Goal: Task Accomplishment & Management: Use online tool/utility

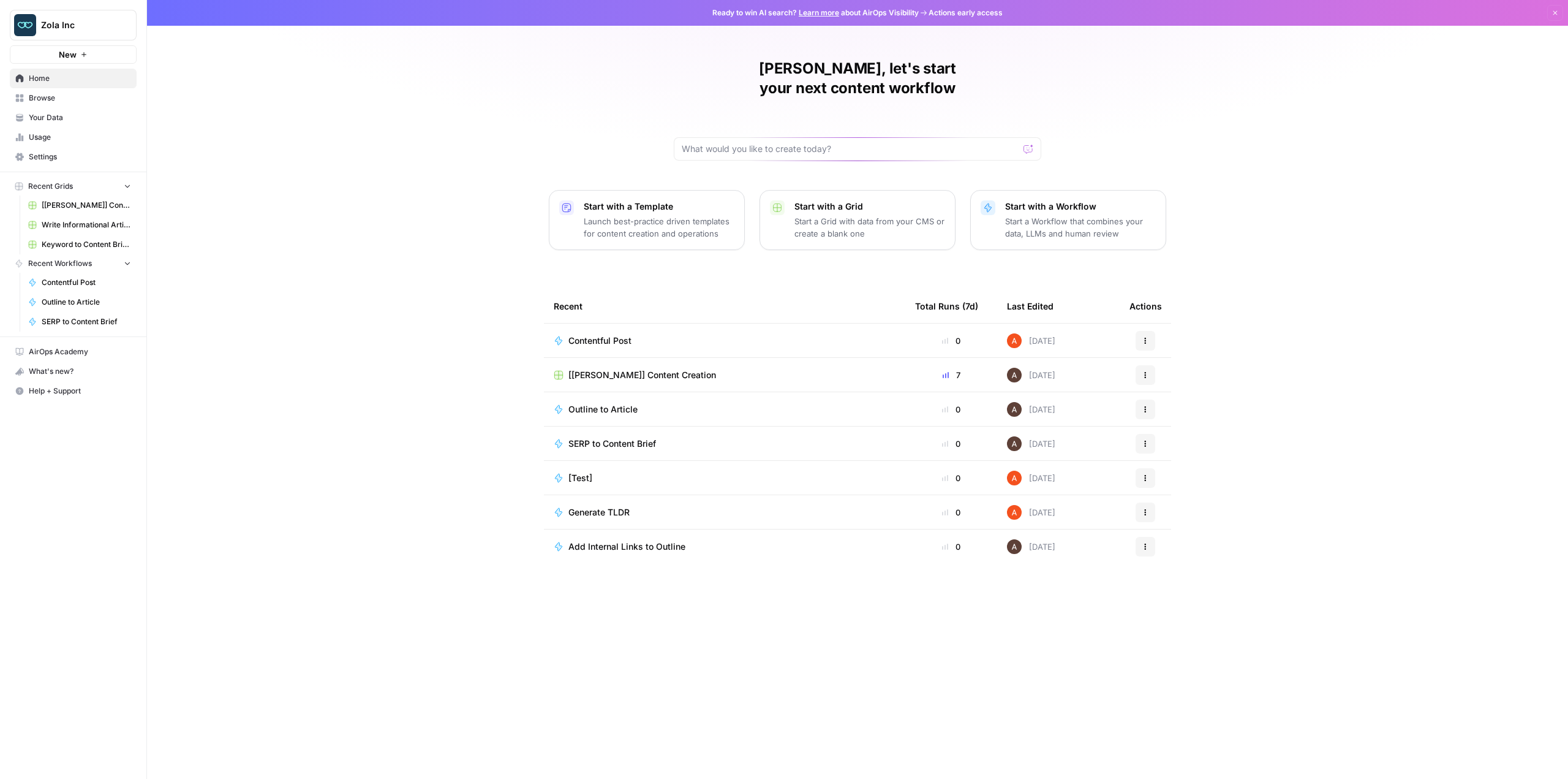
click at [49, 103] on link "Browse" at bounding box center [73, 98] width 127 height 20
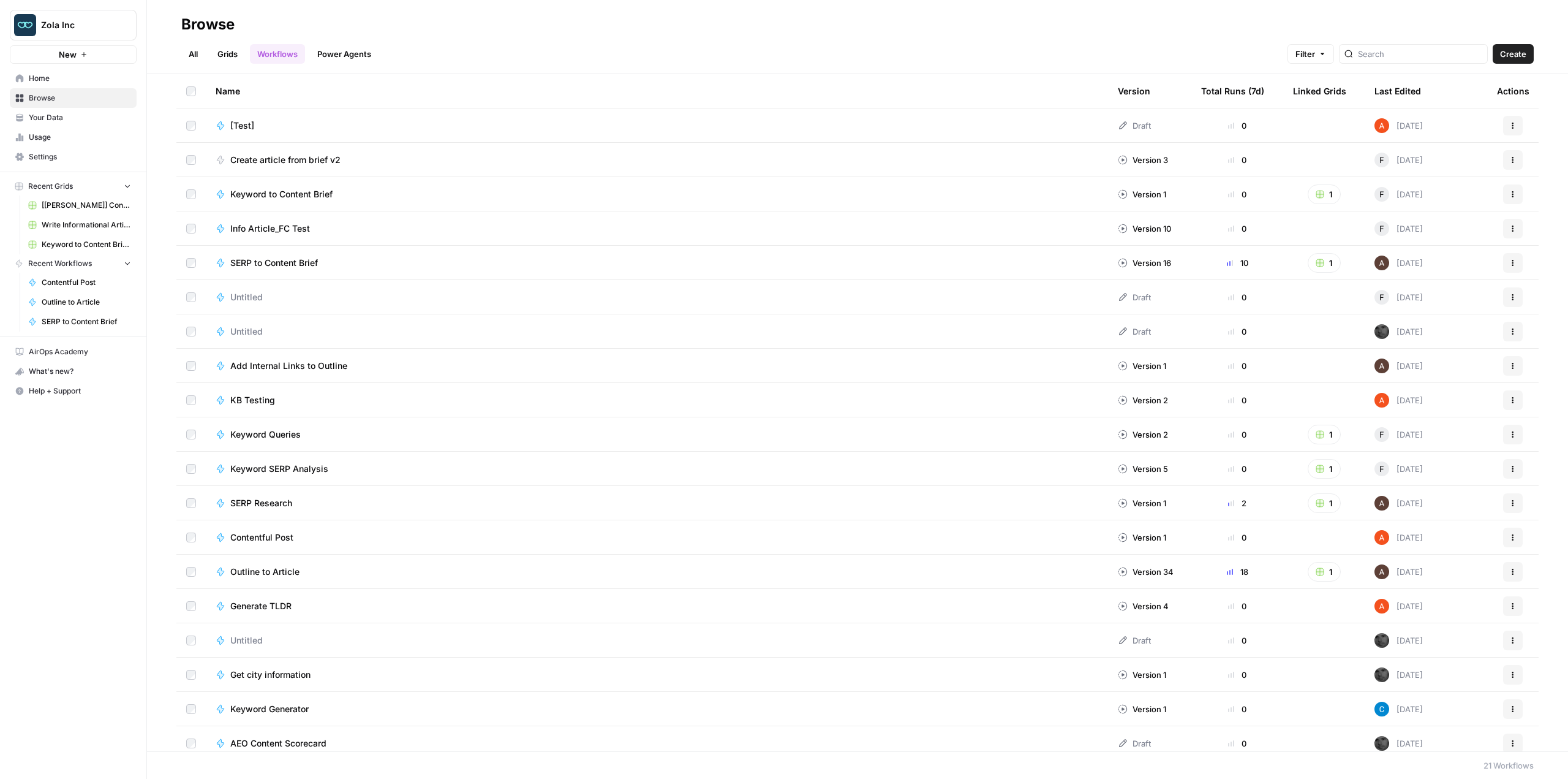
click at [230, 53] on link "Grids" at bounding box center [227, 54] width 35 height 20
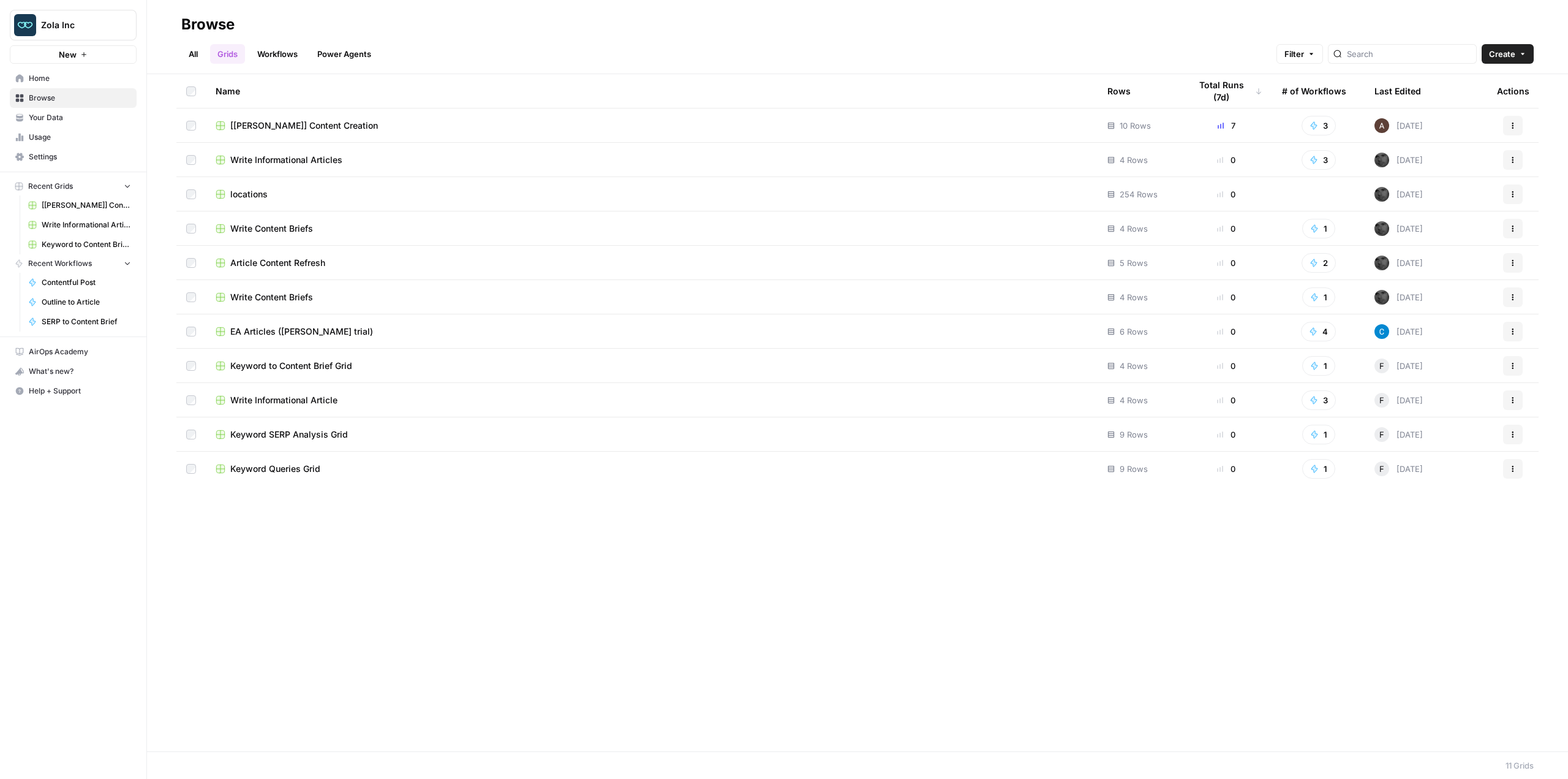
click at [339, 45] on link "Power Agents" at bounding box center [344, 54] width 68 height 20
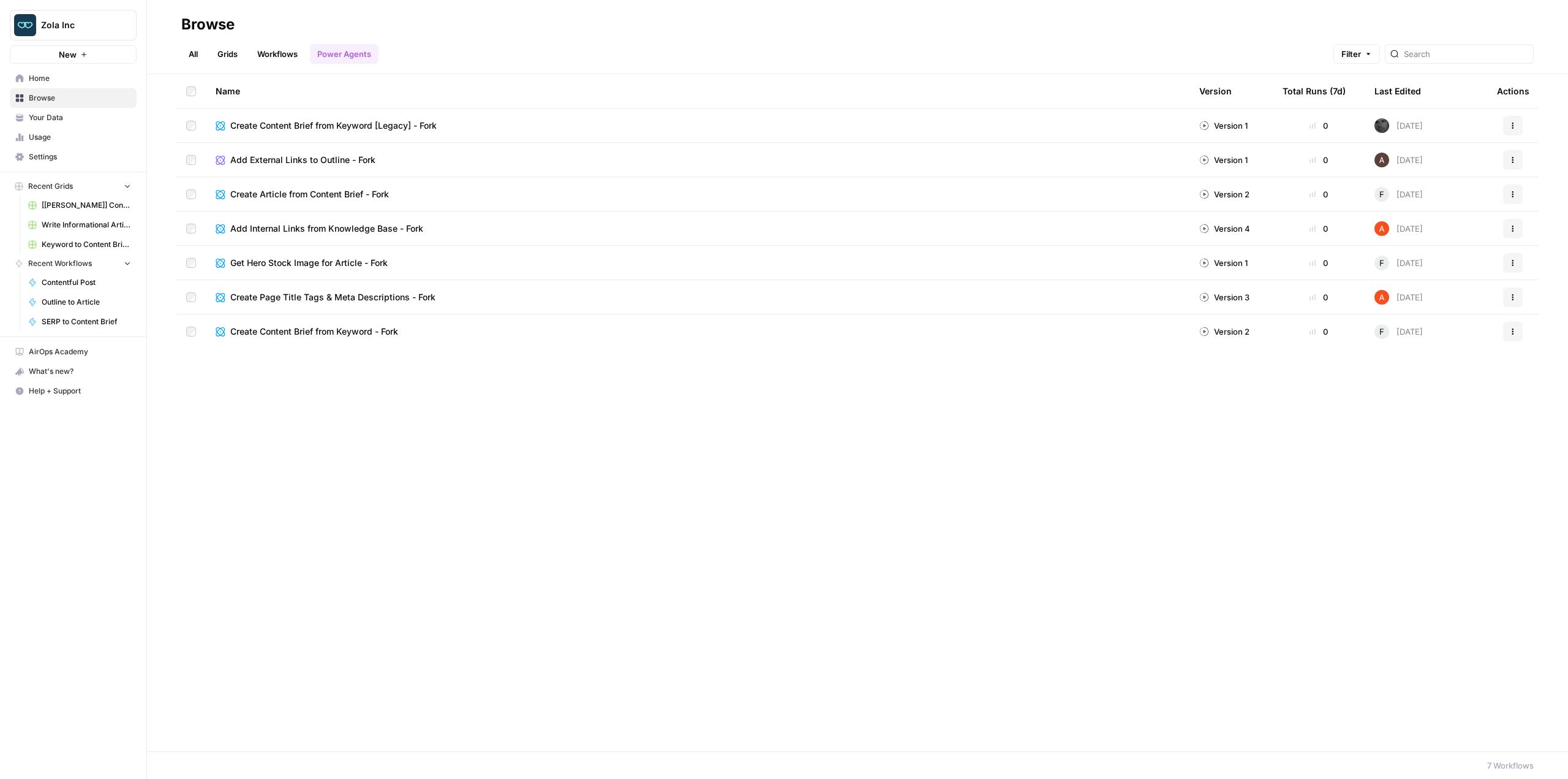
click at [193, 53] on link "All" at bounding box center [193, 54] width 24 height 20
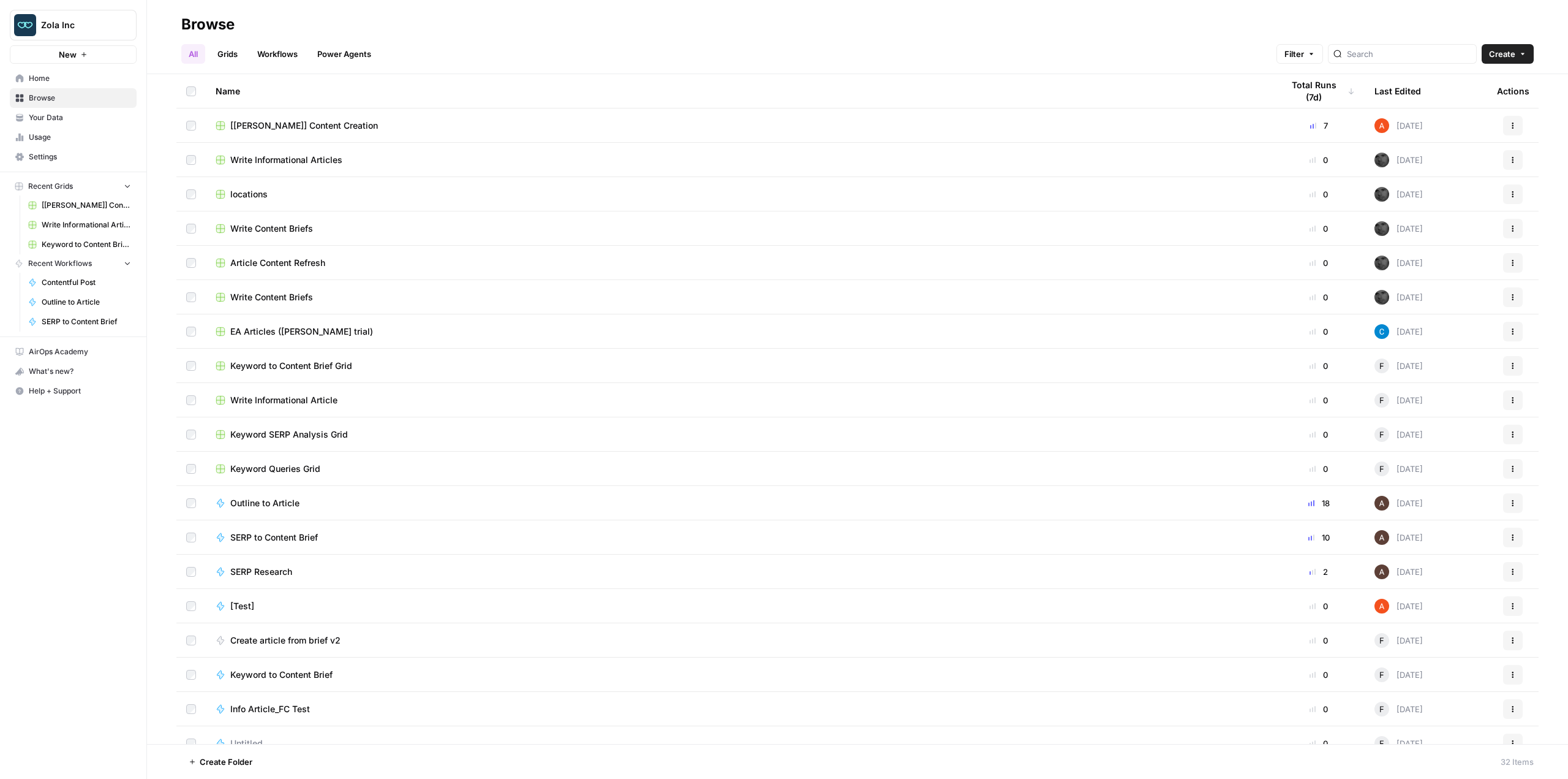
click at [238, 57] on link "Grids" at bounding box center [227, 54] width 35 height 20
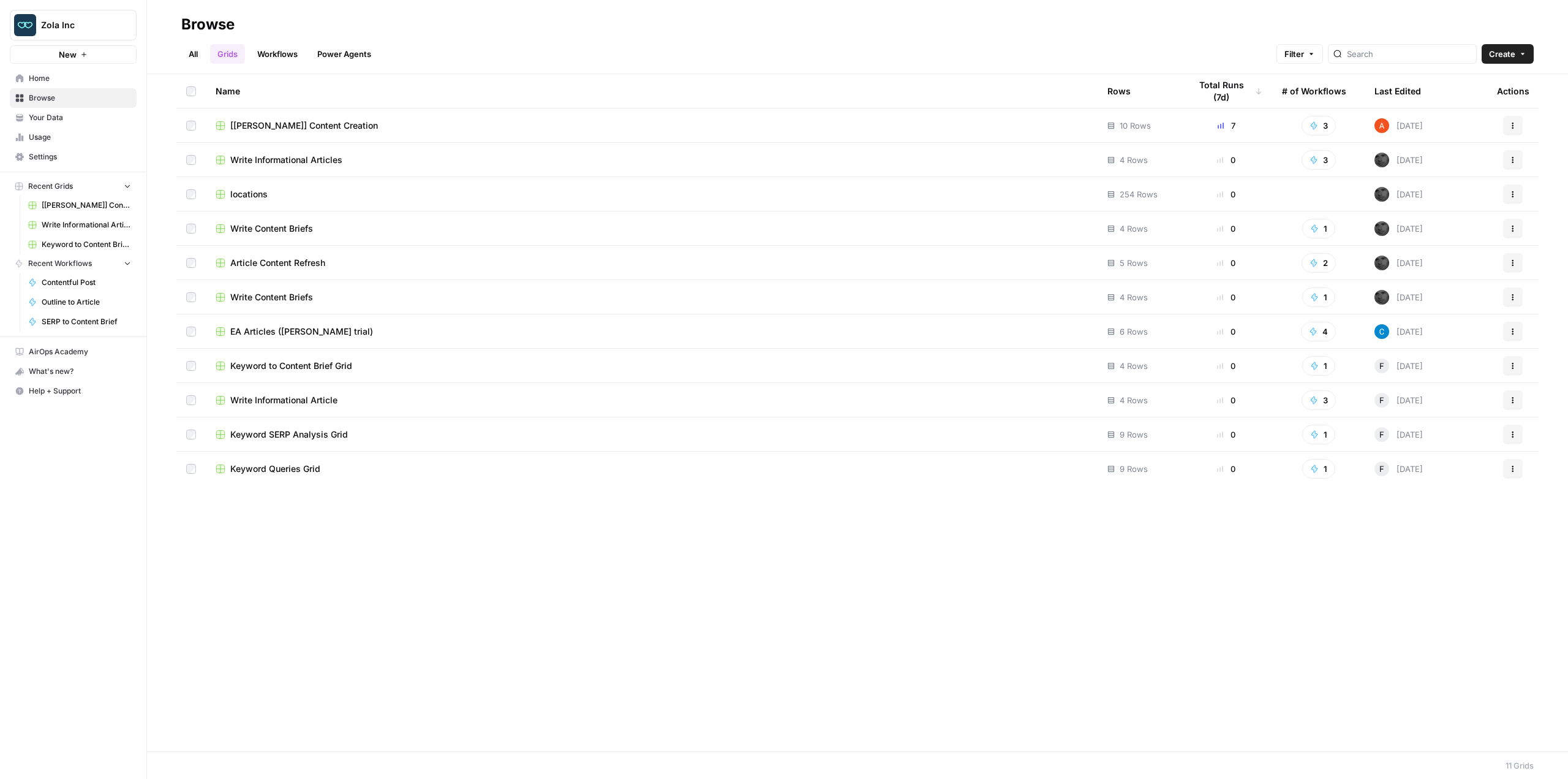
click at [296, 127] on span "[[PERSON_NAME]] Content Creation" at bounding box center [304, 126] width 147 height 13
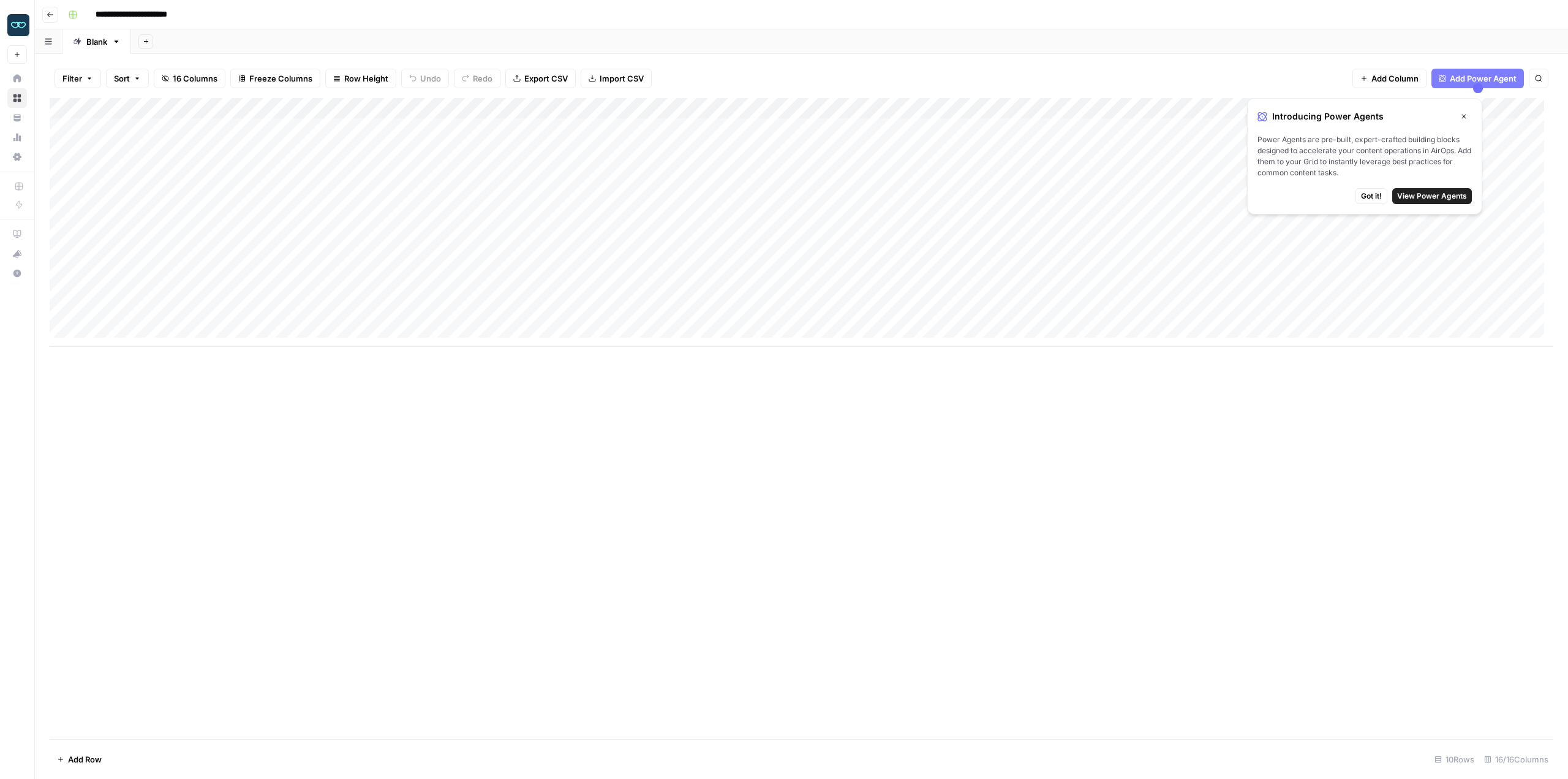
click at [116, 293] on div "Add Column" at bounding box center [801, 222] width 1504 height 249
type textarea "**********"
click at [207, 362] on div "Add Column" at bounding box center [801, 418] width 1504 height 641
click at [223, 292] on div "Add Column" at bounding box center [801, 222] width 1504 height 249
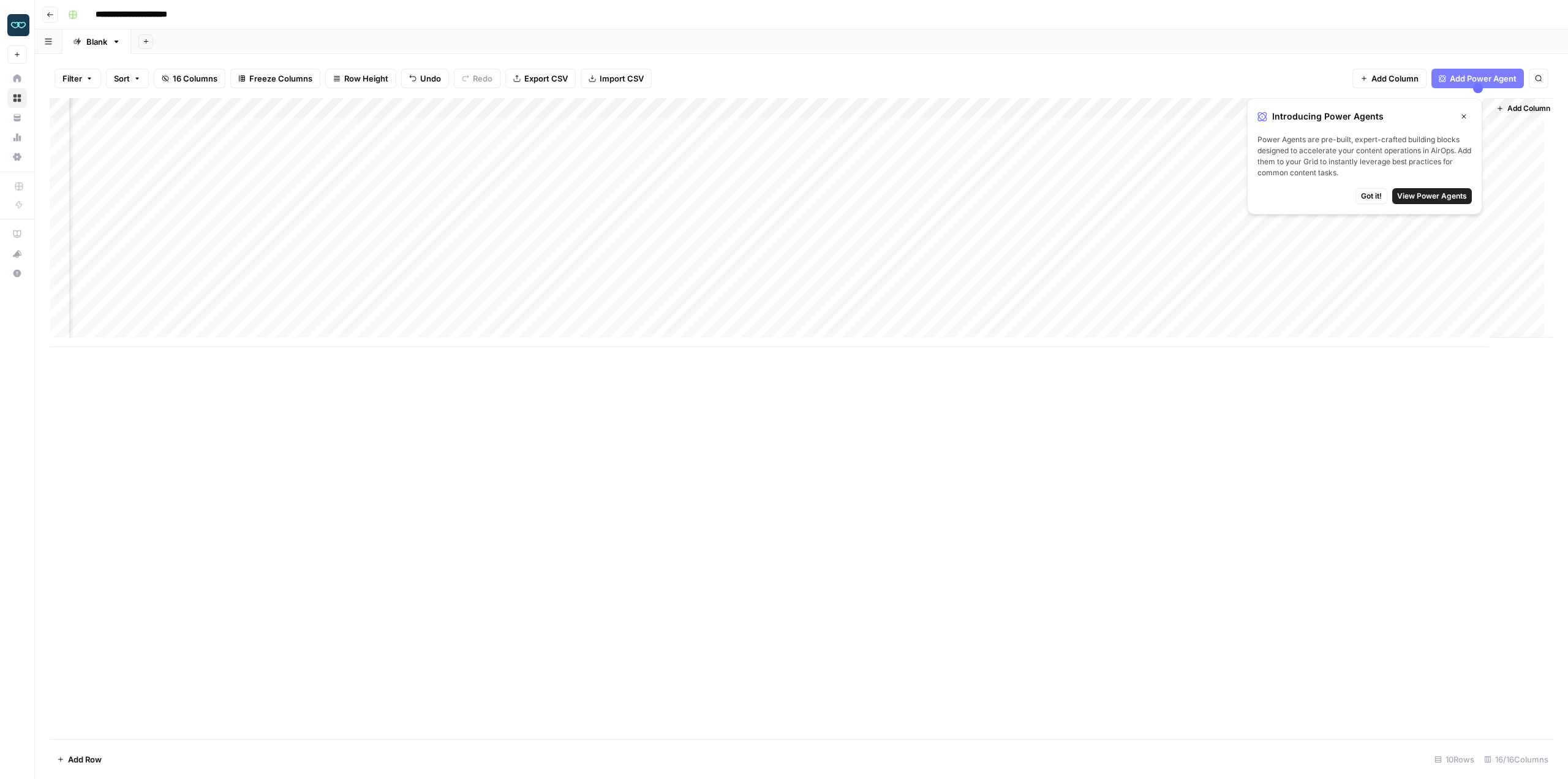
scroll to position [0, 460]
click at [1019, 230] on div "Add Column" at bounding box center [801, 222] width 1504 height 249
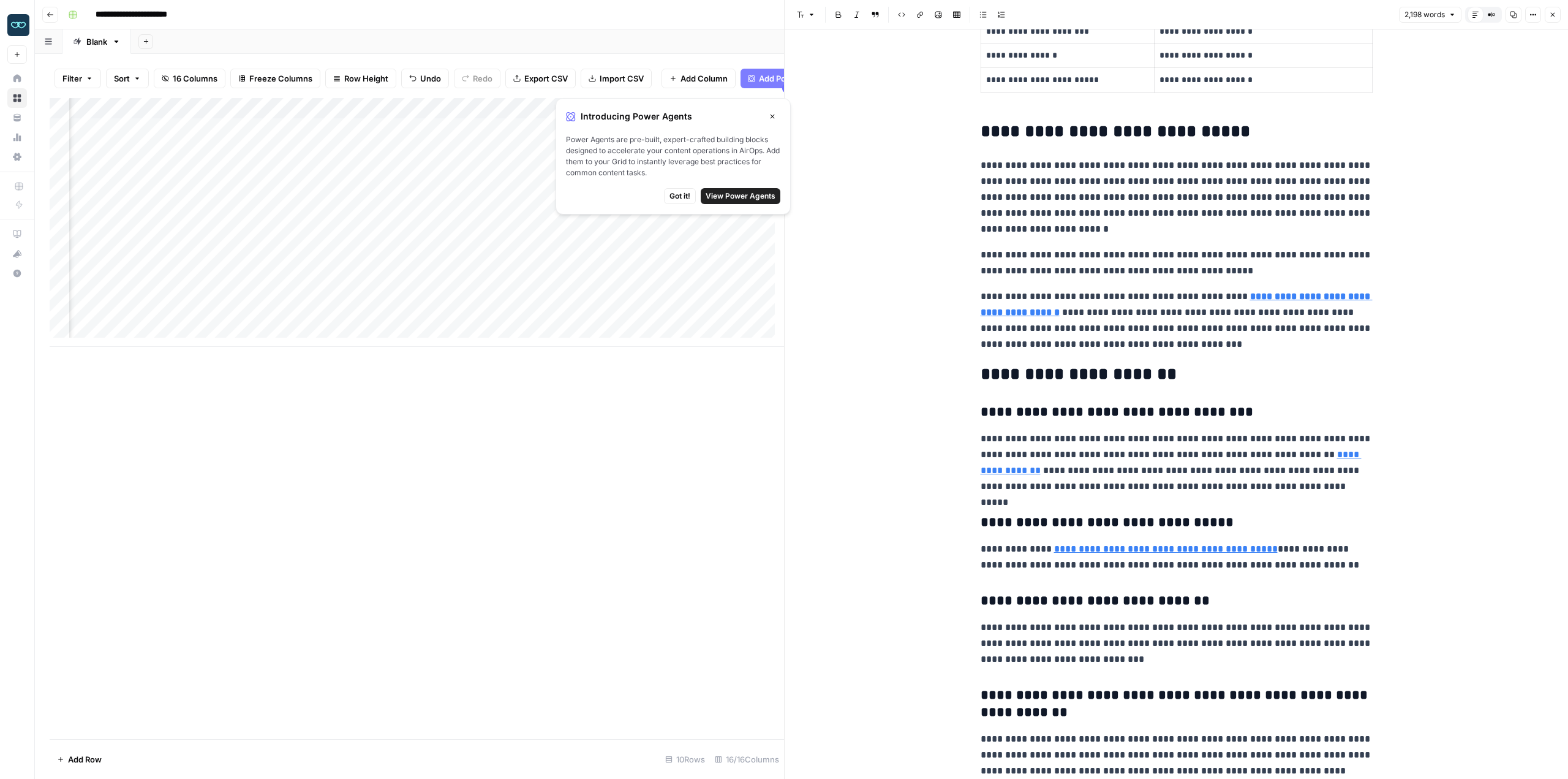
scroll to position [3515, 0]
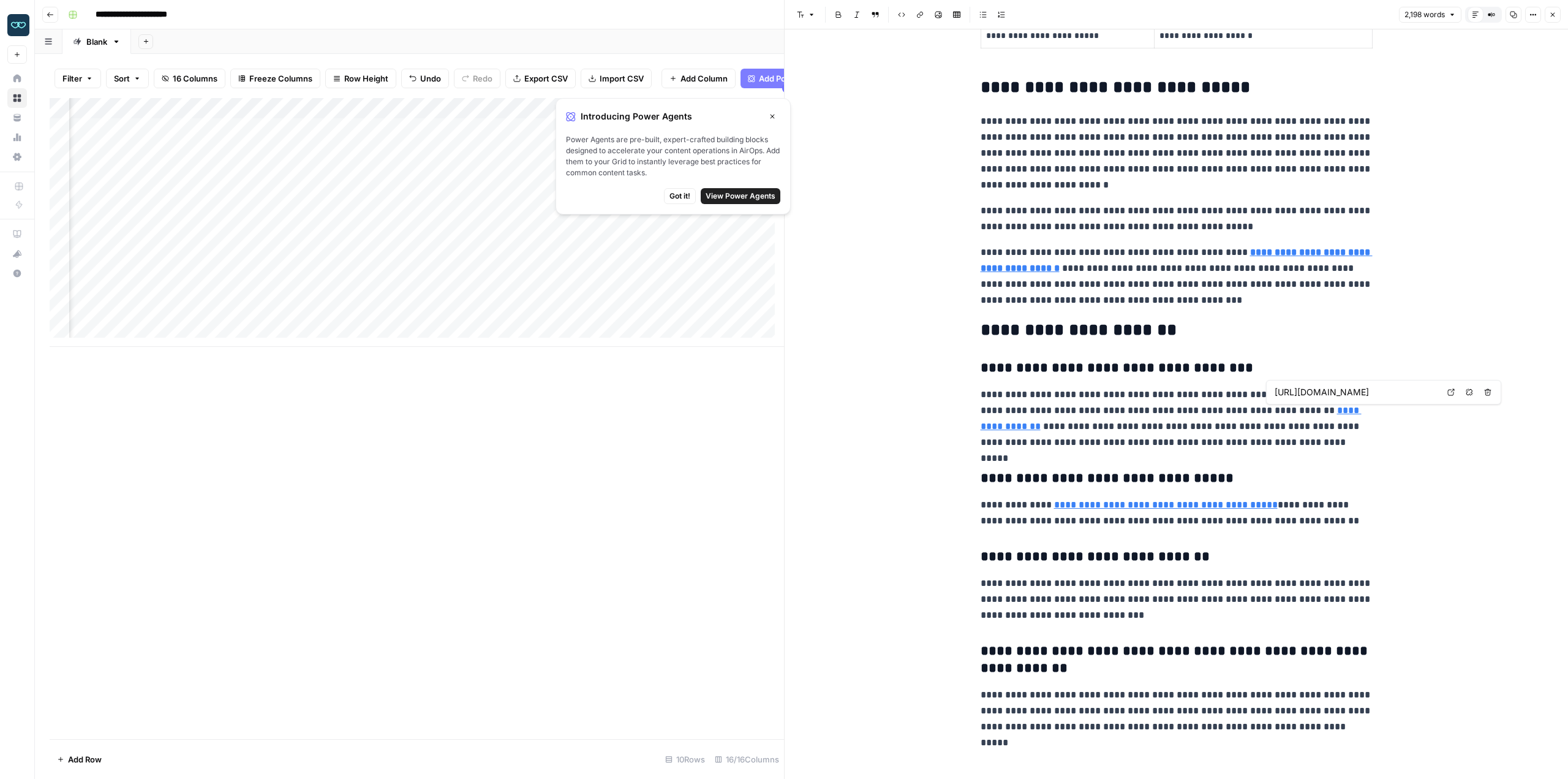
type input "[URL][DOMAIN_NAME]"
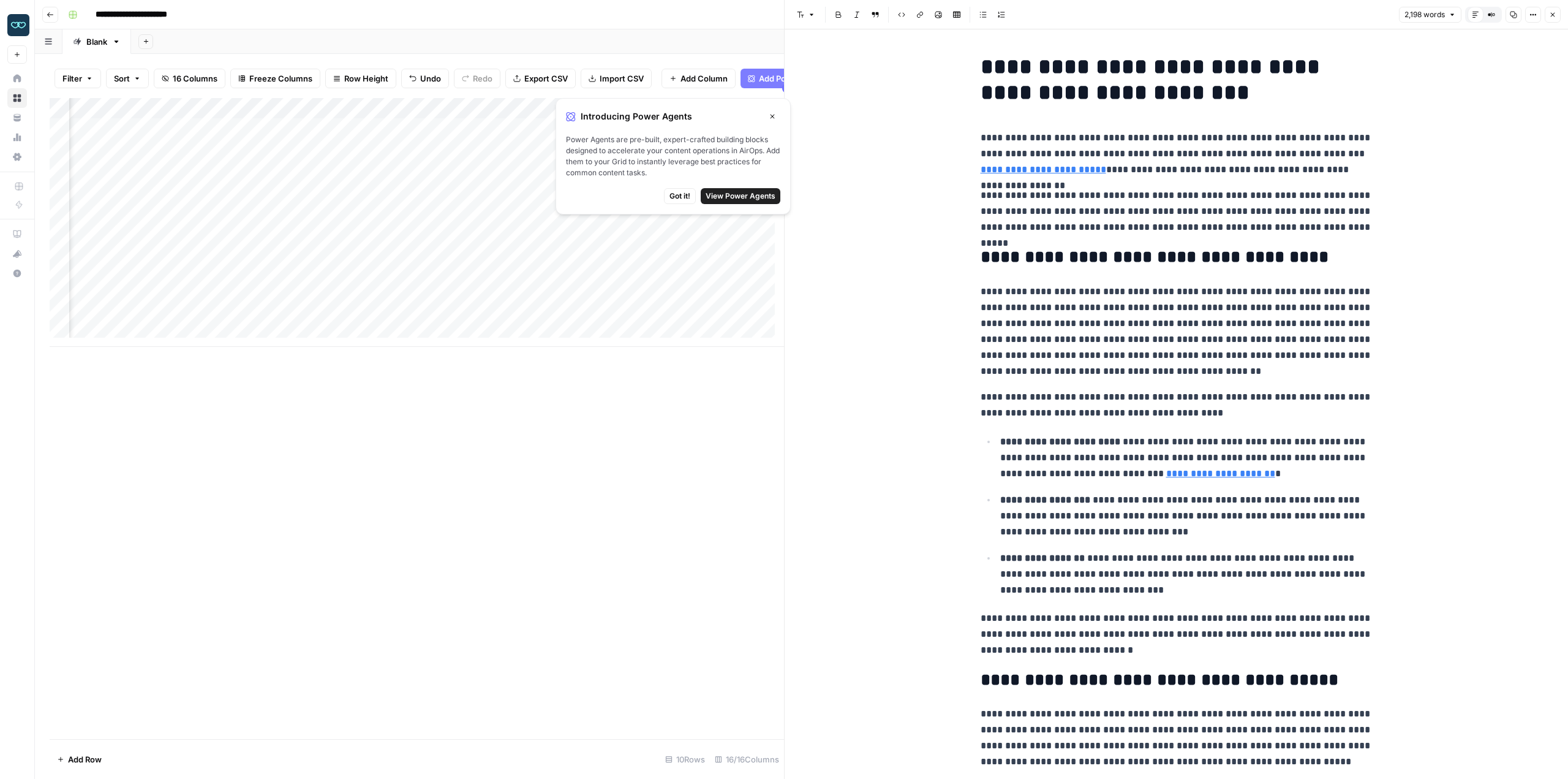
scroll to position [0, 0]
click at [77, 365] on div "Add Column" at bounding box center [416, 418] width 735 height 641
drag, startPoint x: 683, startPoint y: 200, endPoint x: 1010, endPoint y: 141, distance: 332.3
click at [683, 200] on span "Got it!" at bounding box center [680, 196] width 21 height 11
drag, startPoint x: 1556, startPoint y: 20, endPoint x: 1522, endPoint y: 49, distance: 44.7
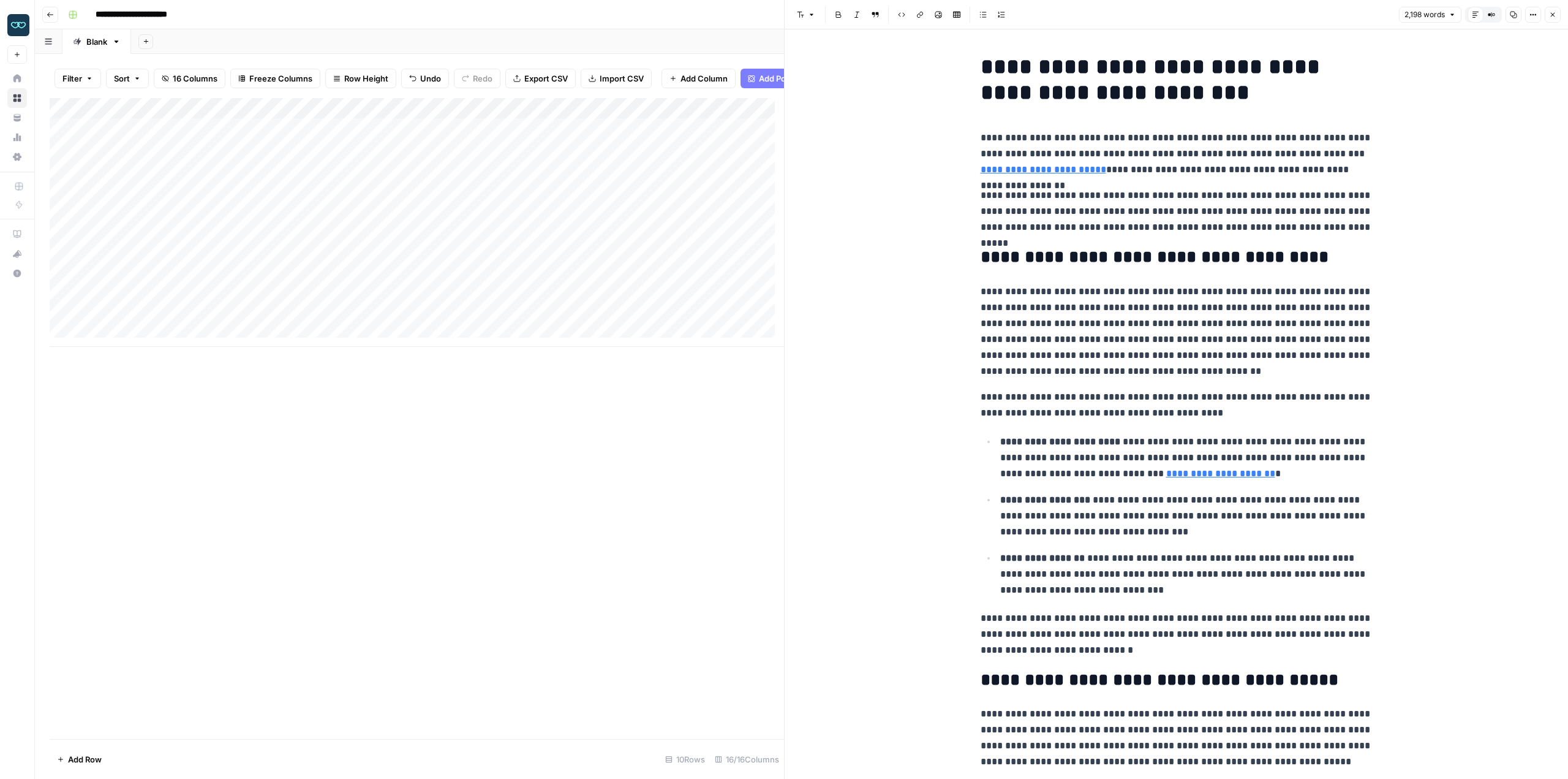
click at [1556, 20] on button "Close" at bounding box center [1553, 14] width 16 height 16
